Goal: Communication & Community: Answer question/provide support

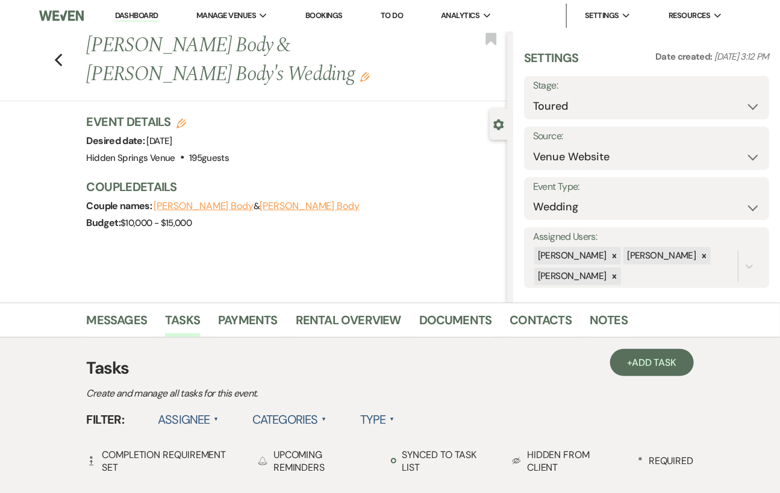
click at [138, 15] on link "Dashboard" at bounding box center [136, 15] width 43 height 11
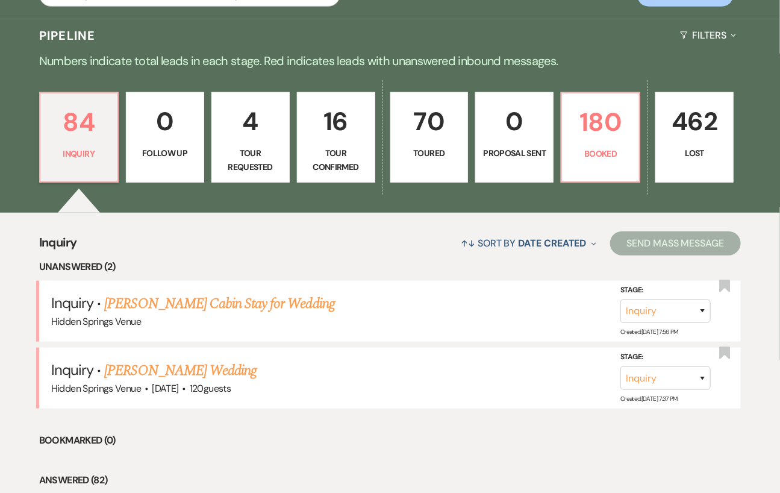
scroll to position [256, 0]
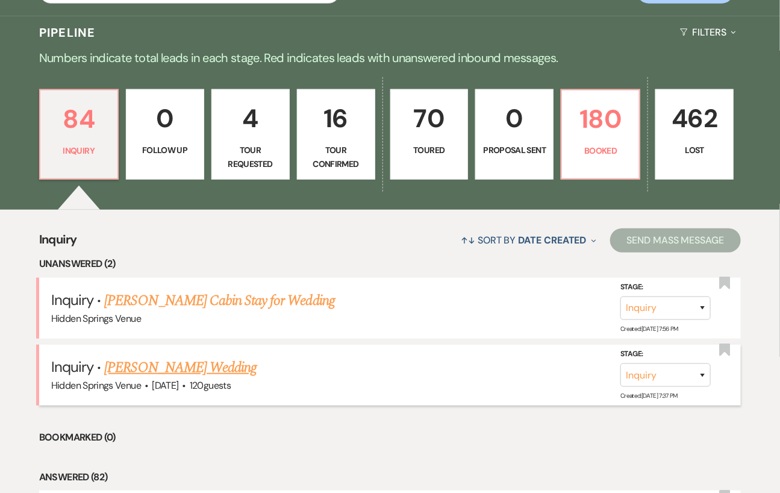
click at [200, 363] on link "[PERSON_NAME] Wedding" at bounding box center [180, 368] width 152 height 22
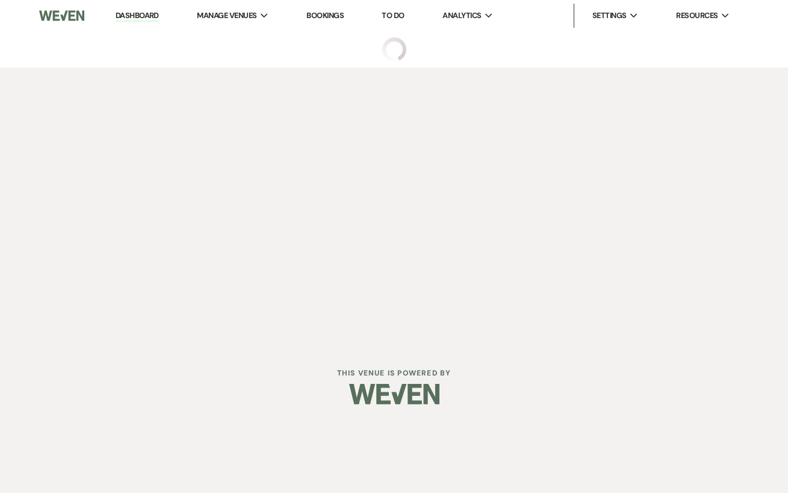
select select "5"
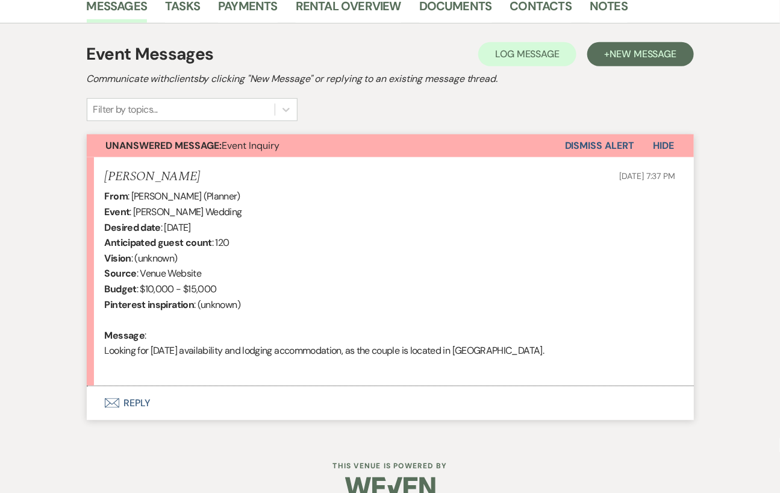
scroll to position [313, 0]
click at [195, 401] on button "Envelope Reply" at bounding box center [390, 404] width 607 height 34
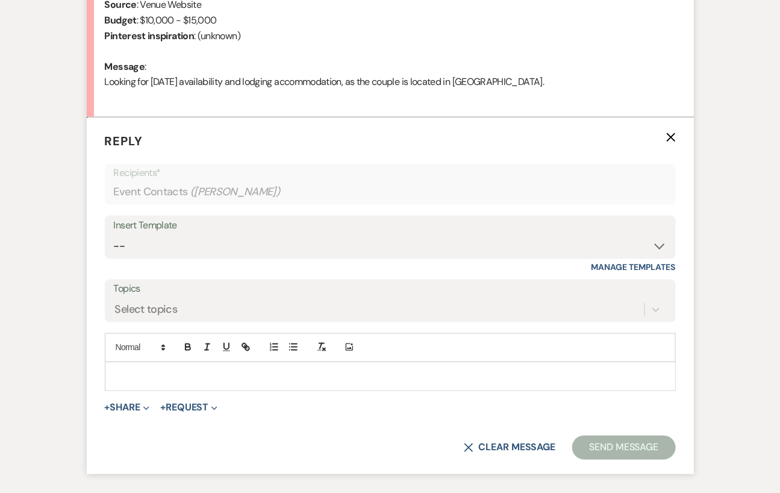
scroll to position [583, 0]
click at [189, 254] on select "-- Initial Inquiry Response Tour Request Response Follow Up Review Email Check-…" at bounding box center [390, 245] width 553 height 23
select select "4396"
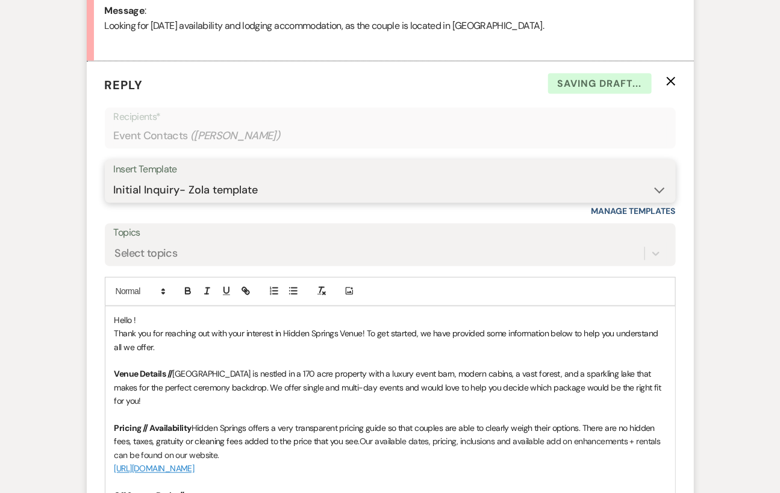
scroll to position [656, 0]
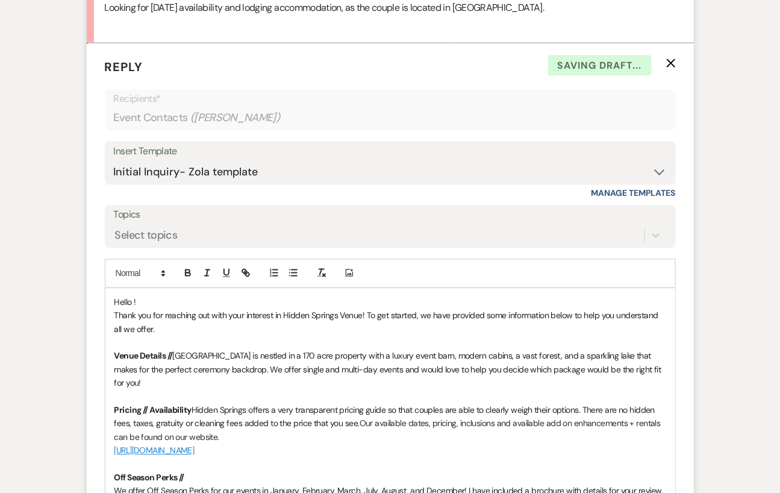
click at [132, 298] on span "Hello !" at bounding box center [125, 302] width 22 height 11
click at [368, 314] on span "Thank you for reaching out with your interest in Hidden Springs Venue! To get s…" at bounding box center [387, 322] width 546 height 24
click at [184, 327] on p "Thank you for reaching out with your interest in Hidden Springs Venue! To get s…" at bounding box center [390, 322] width 552 height 27
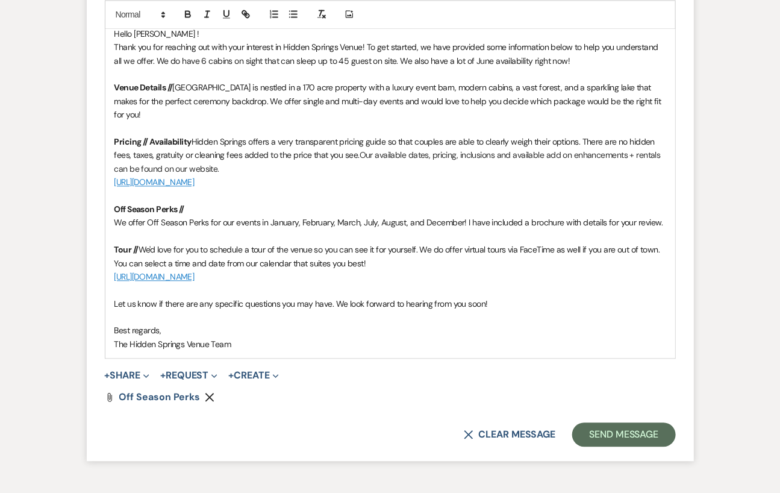
scroll to position [931, 0]
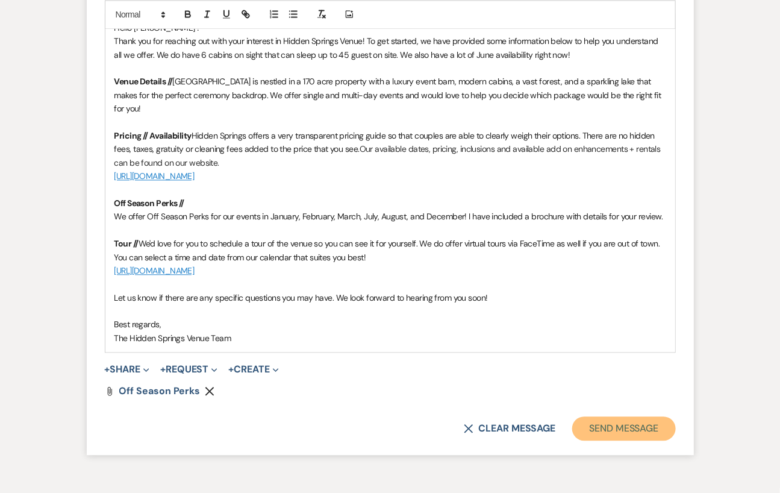
click at [618, 416] on button "Send Message" at bounding box center [623, 428] width 103 height 24
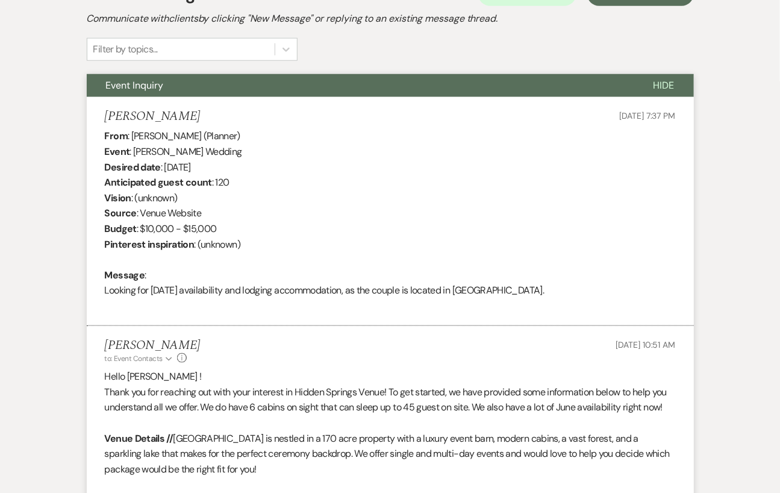
scroll to position [0, 0]
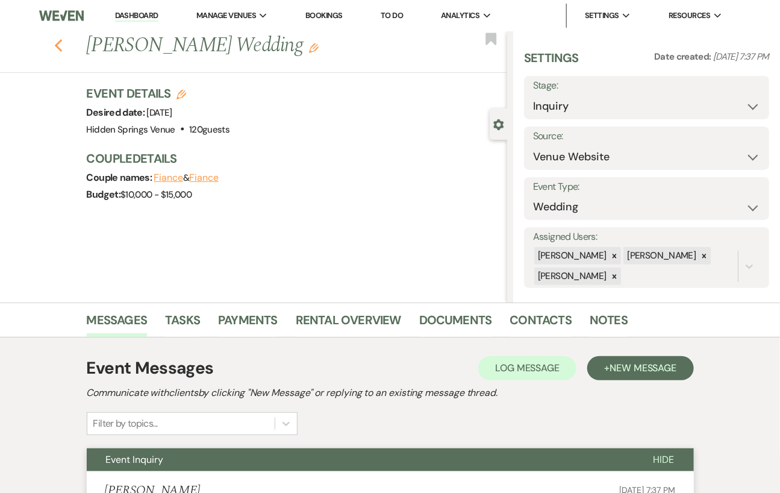
click at [62, 46] on icon "Previous" at bounding box center [58, 46] width 9 height 14
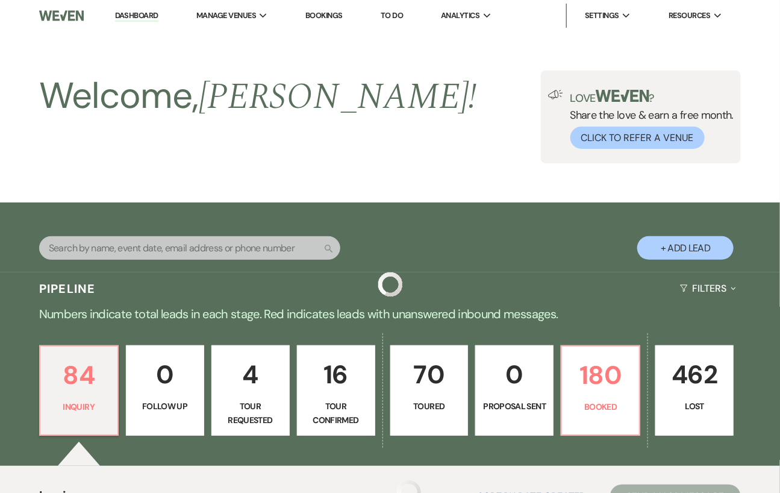
scroll to position [256, 0]
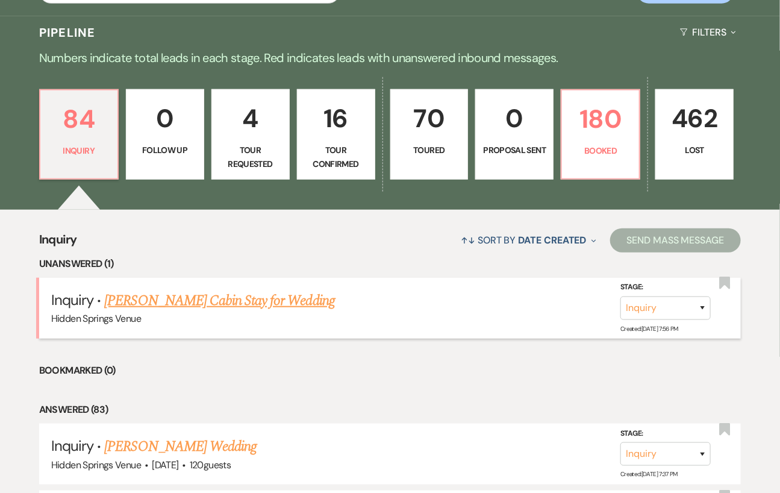
click at [237, 301] on link "[PERSON_NAME] Cabin Stay for Wedding" at bounding box center [219, 301] width 230 height 22
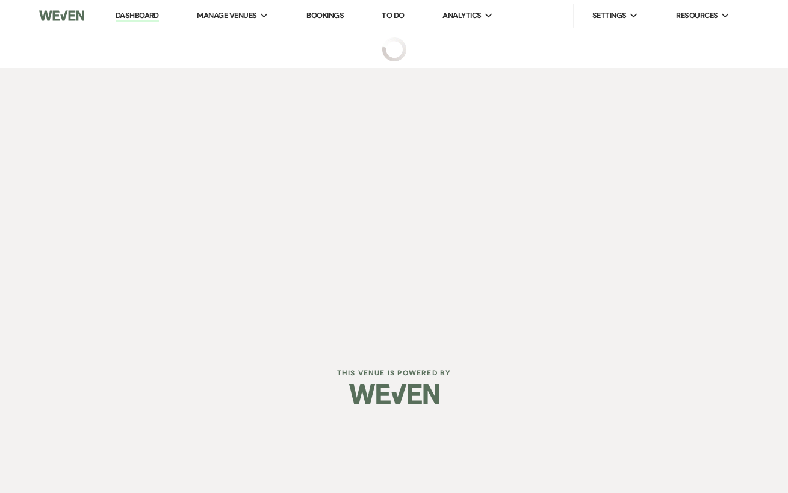
select select "5"
select select "13"
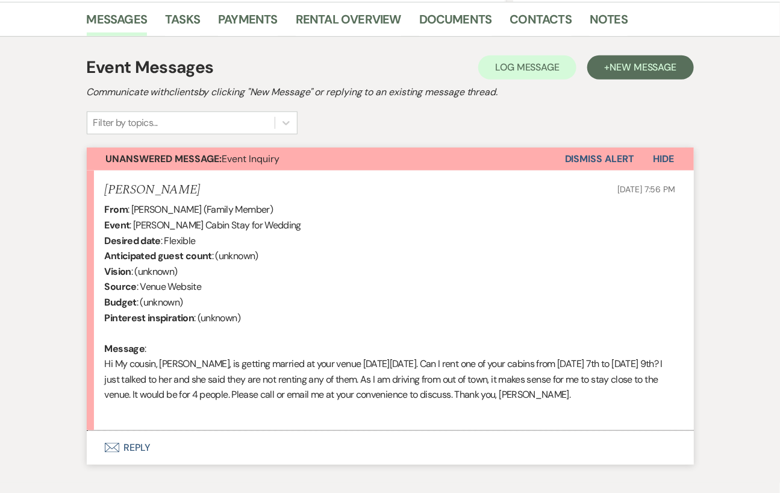
scroll to position [300, 0]
click at [525, 14] on link "Contacts" at bounding box center [541, 23] width 62 height 26
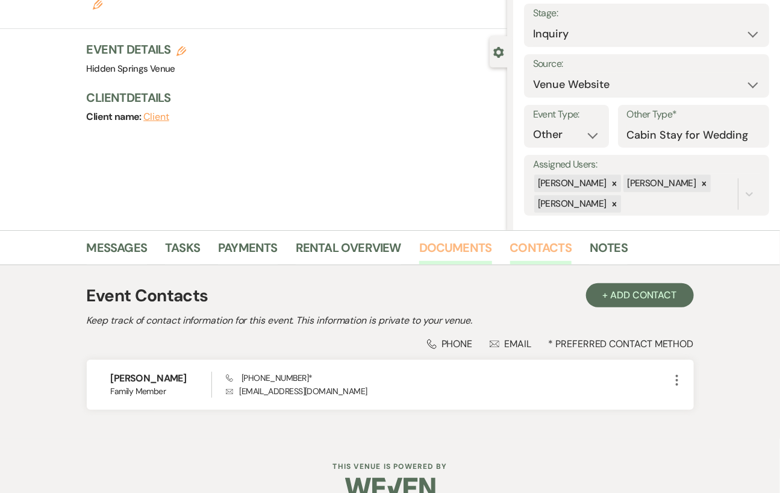
scroll to position [73, 0]
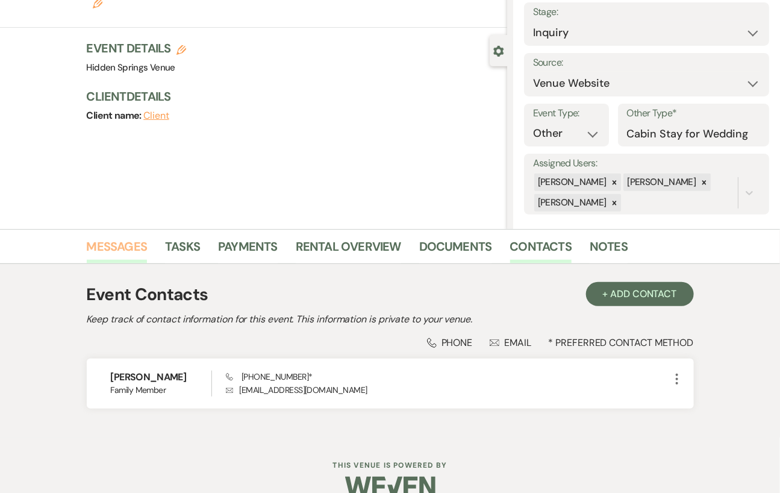
click at [90, 238] on link "Messages" at bounding box center [117, 250] width 61 height 26
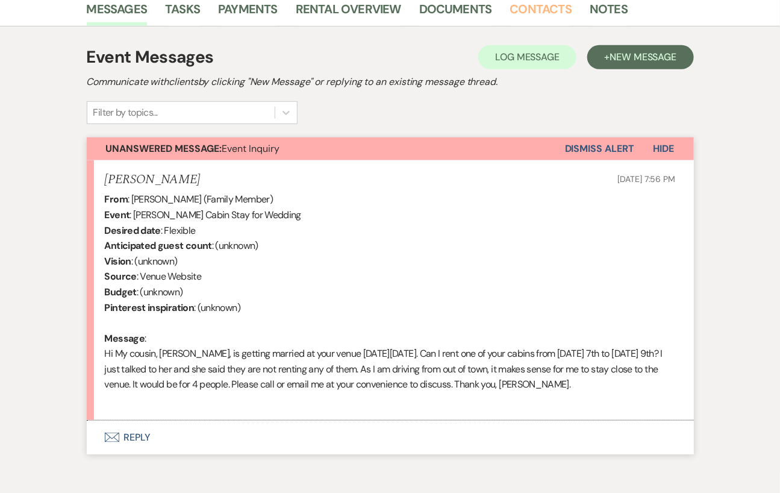
scroll to position [274, 0]
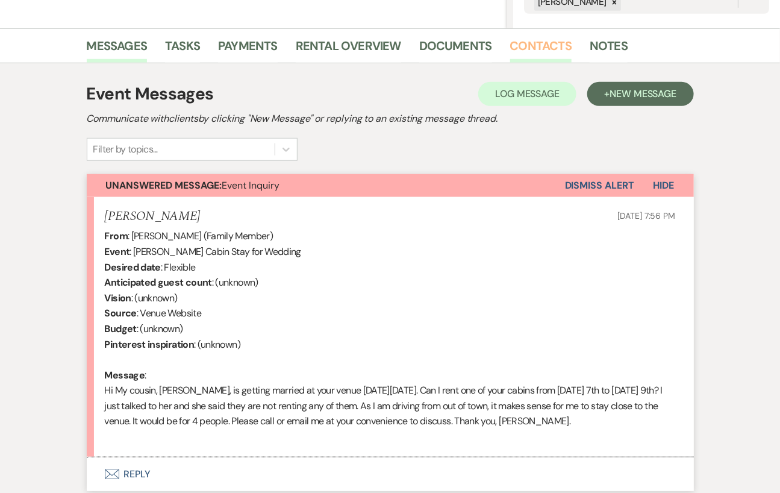
click at [529, 48] on link "Contacts" at bounding box center [541, 49] width 62 height 26
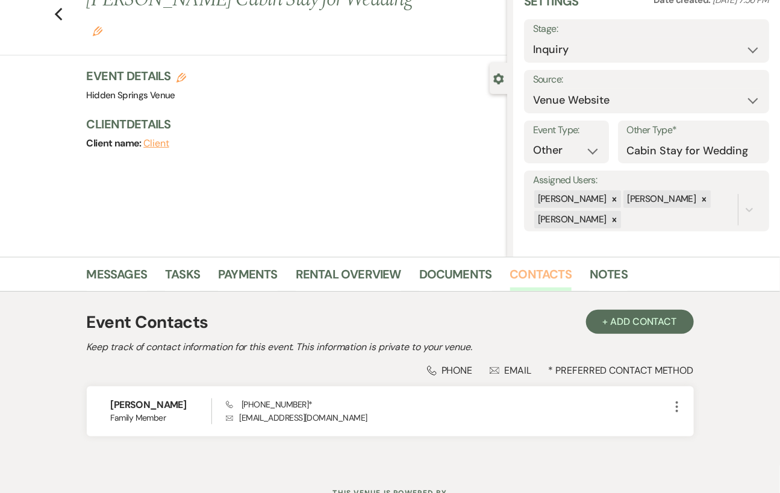
scroll to position [15, 0]
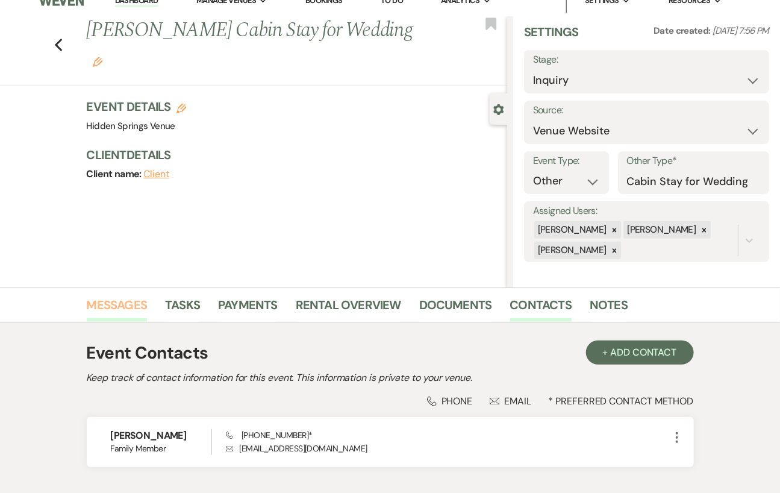
click at [111, 309] on link "Messages" at bounding box center [117, 308] width 61 height 26
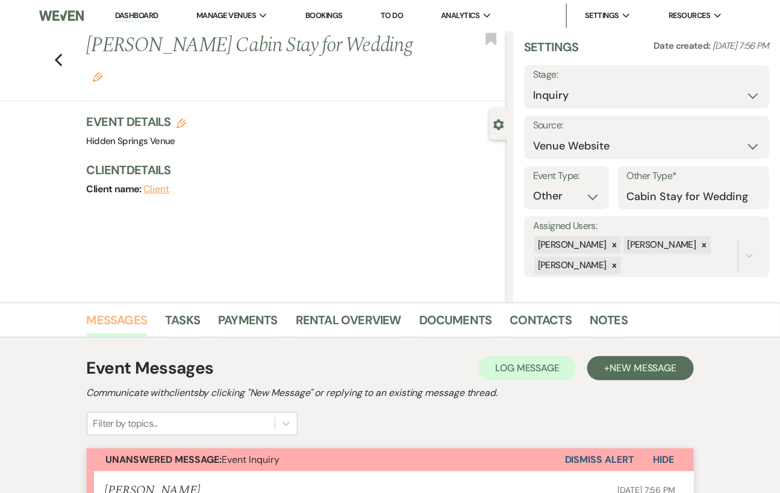
scroll to position [12, 0]
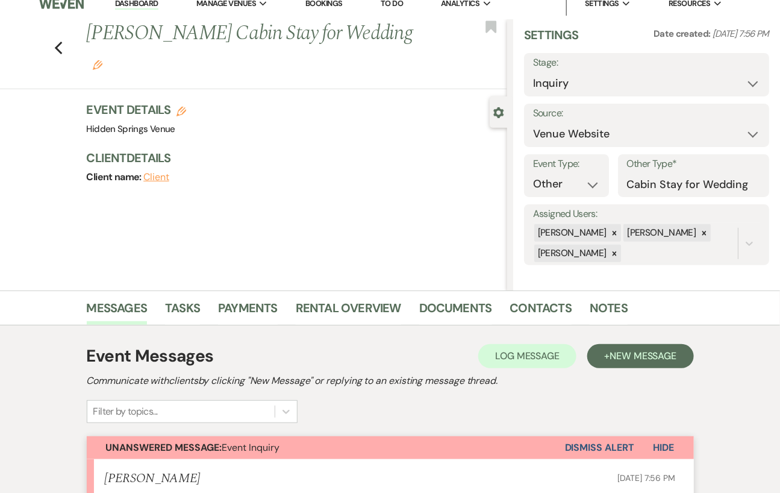
click at [579, 443] on button "Dismiss Alert" at bounding box center [599, 447] width 69 height 23
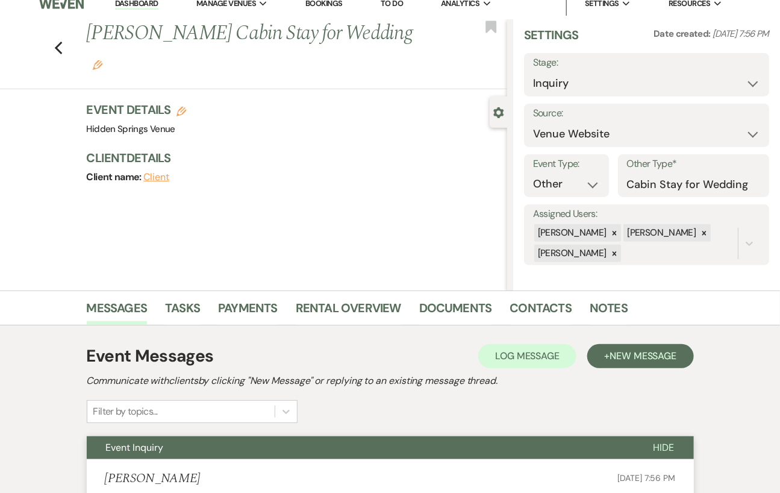
scroll to position [0, 0]
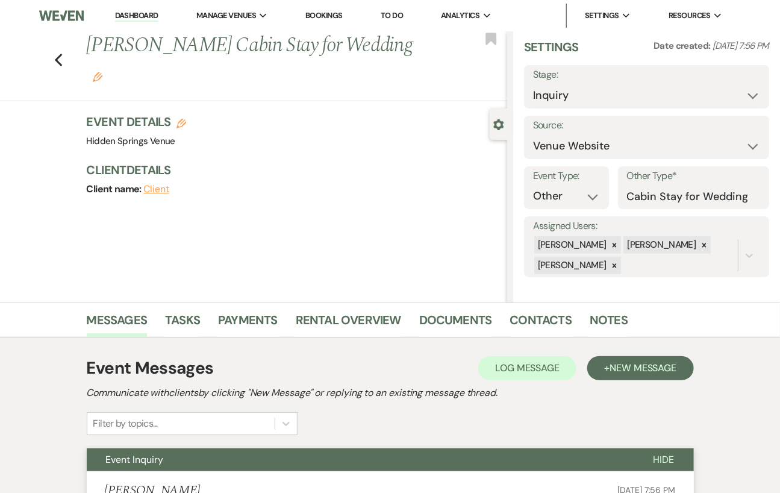
click at [139, 13] on link "Dashboard" at bounding box center [136, 15] width 43 height 11
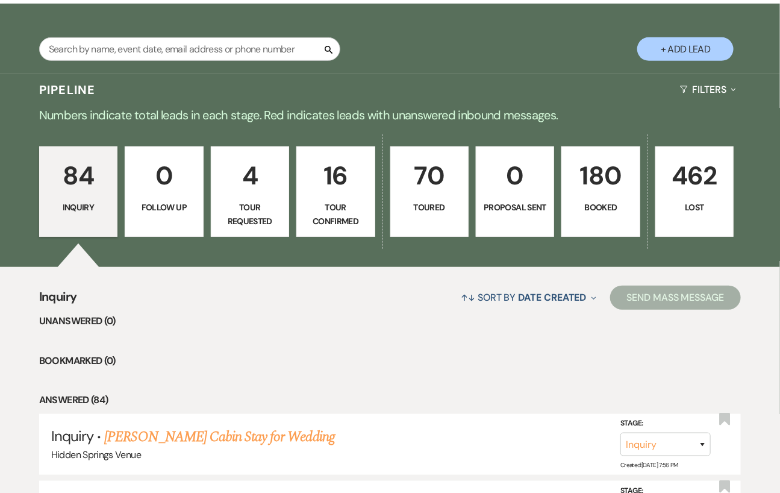
scroll to position [210, 0]
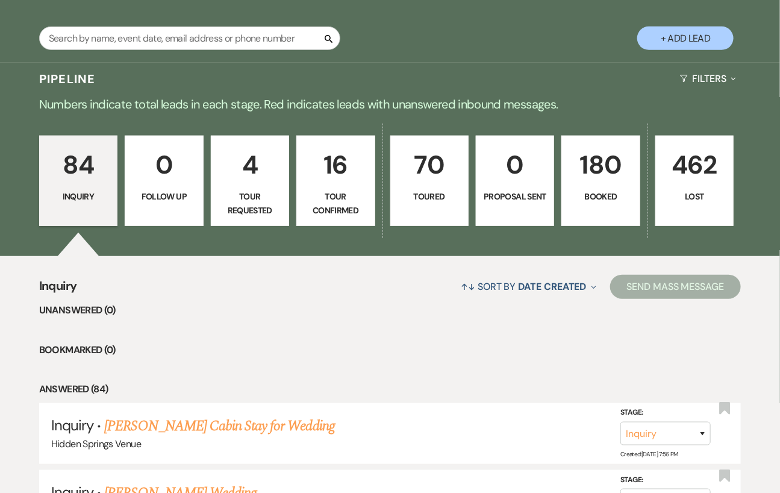
click at [590, 179] on p "180" at bounding box center [600, 165] width 63 height 40
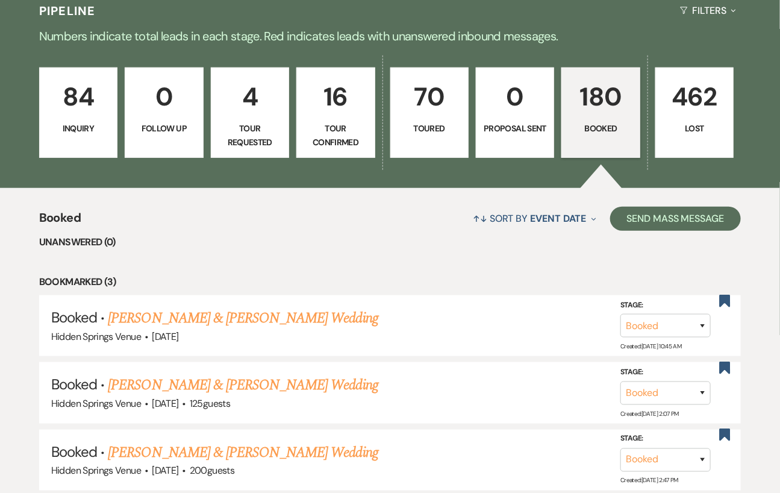
scroll to position [291, 0]
